Goal: Obtain resource: Obtain resource

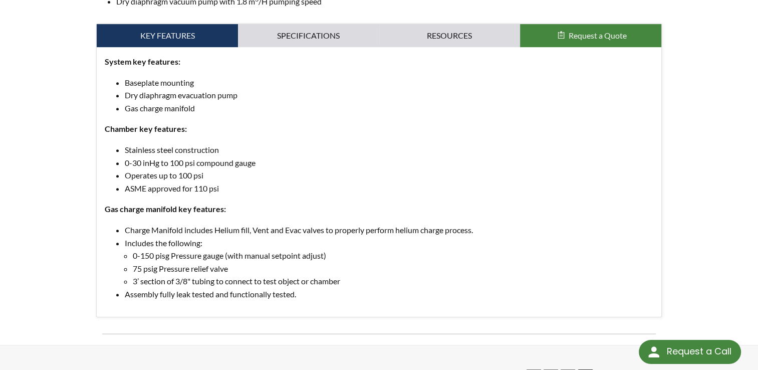
scroll to position [451, 0]
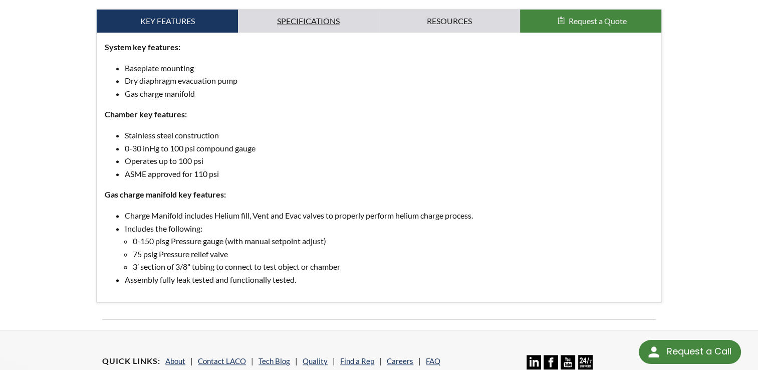
click at [291, 17] on link "Specifications" at bounding box center [308, 21] width 141 height 23
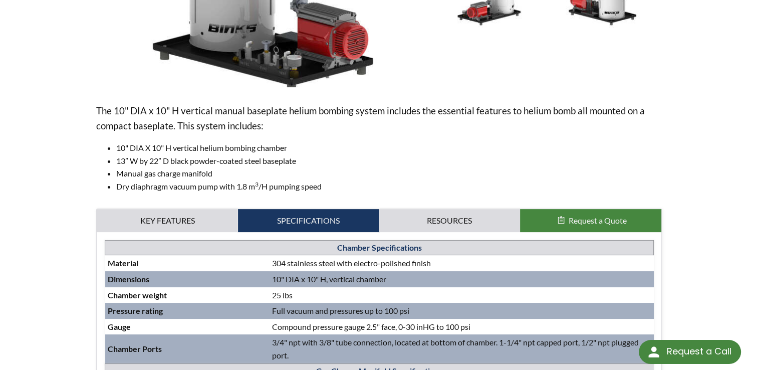
scroll to position [250, 0]
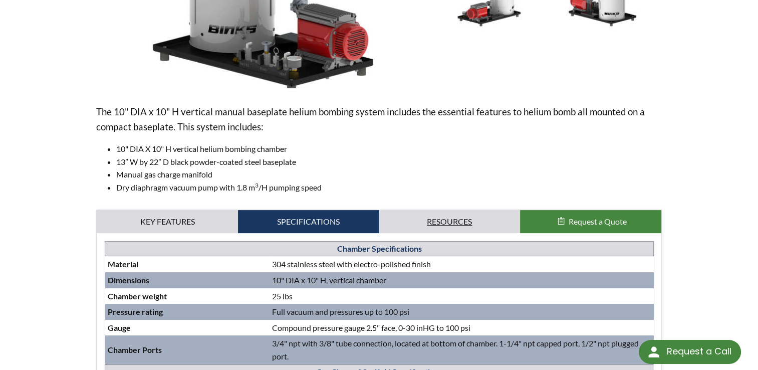
click at [456, 225] on link "Resources" at bounding box center [449, 221] width 141 height 23
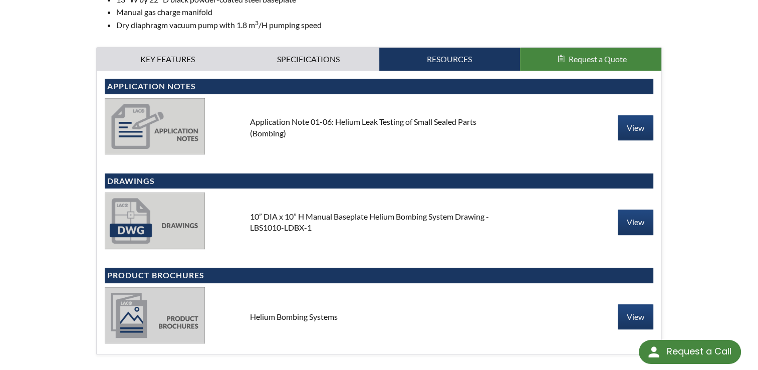
scroll to position [551, 0]
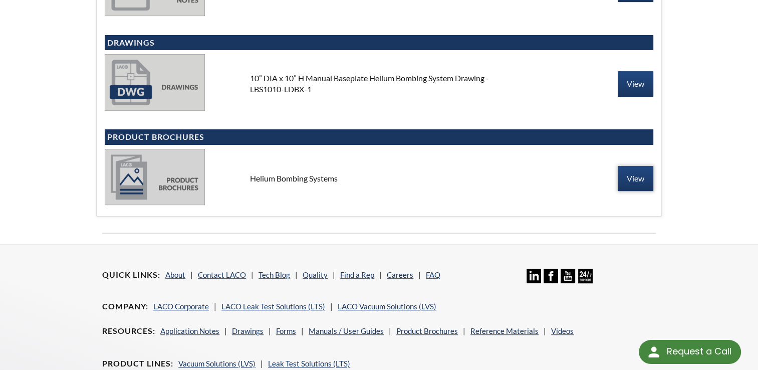
click at [637, 181] on link "View" at bounding box center [636, 178] width 36 height 25
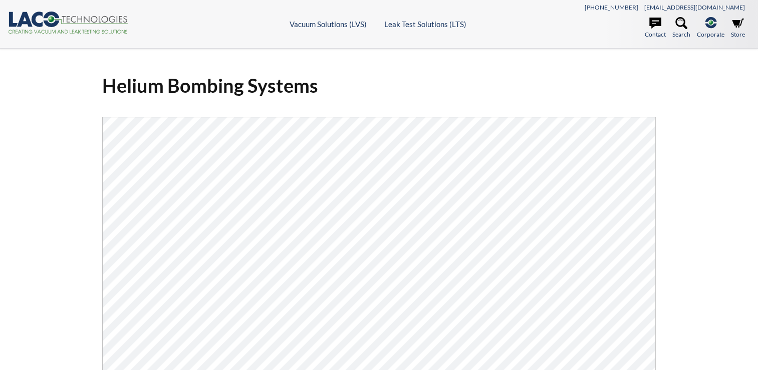
select select "Widget de traduction"
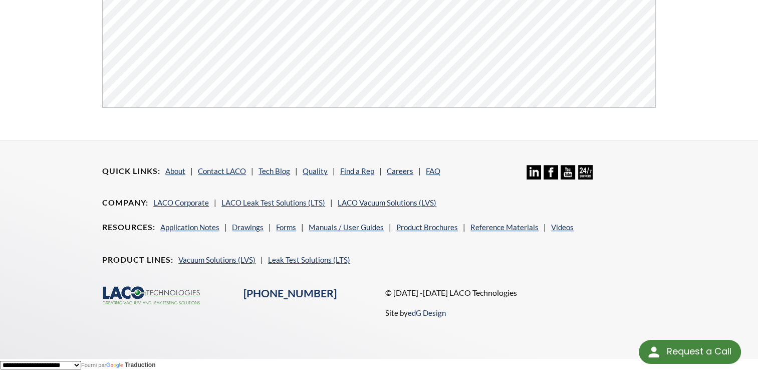
scroll to position [379, 0]
